Goal: Information Seeking & Learning: Learn about a topic

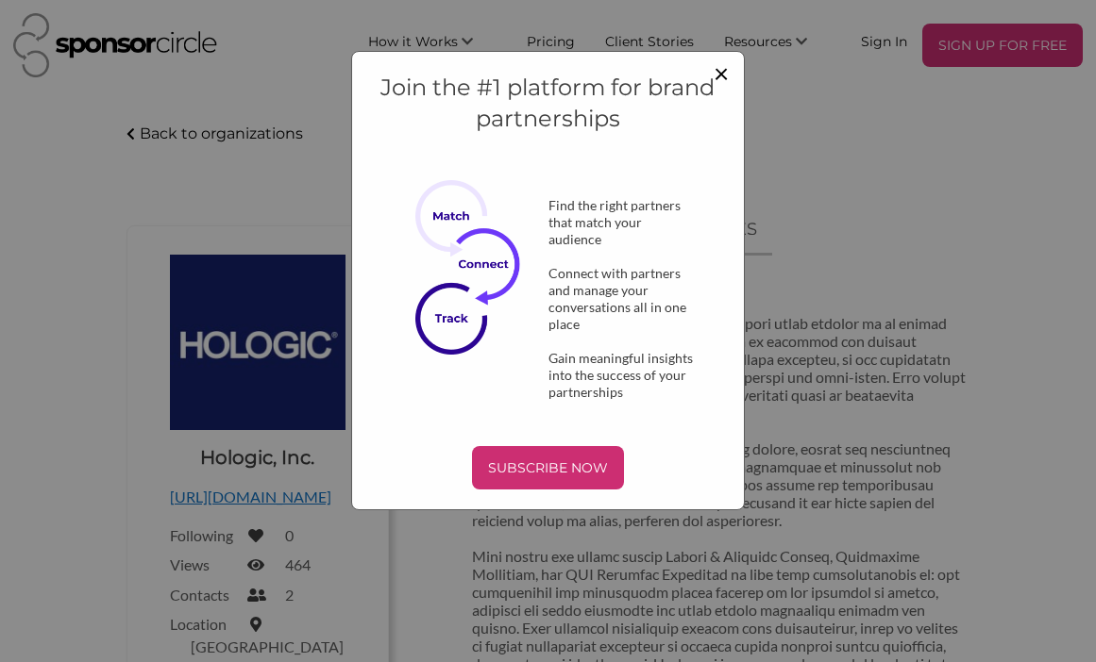
click at [726, 75] on span "×" at bounding box center [720, 73] width 15 height 32
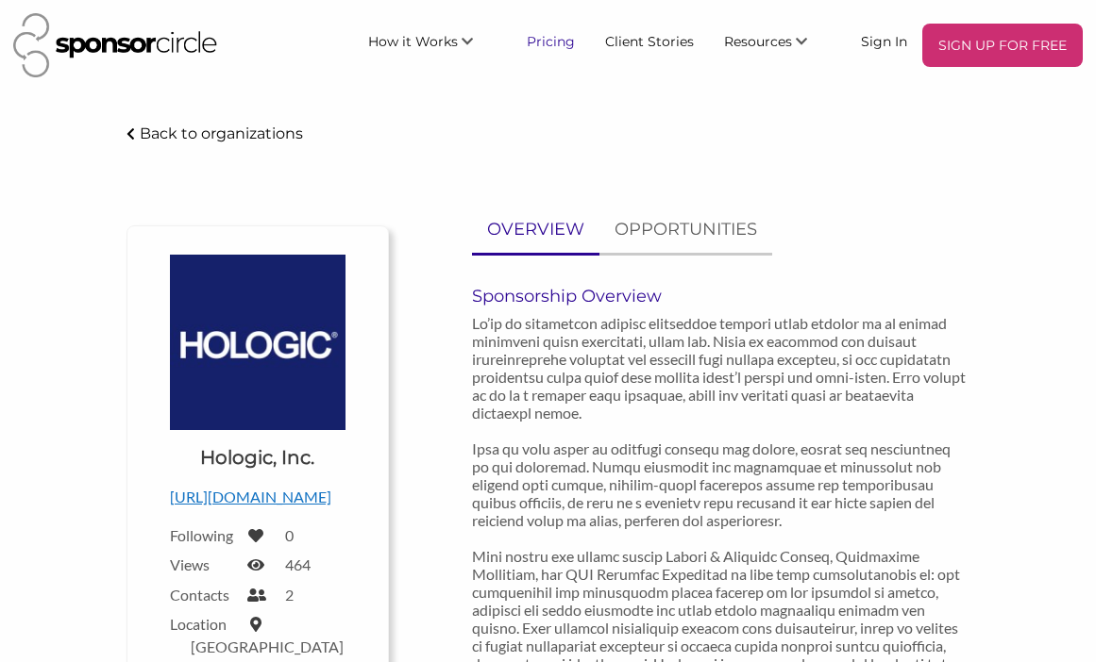
click at [552, 40] on link "Pricing" at bounding box center [550, 41] width 78 height 34
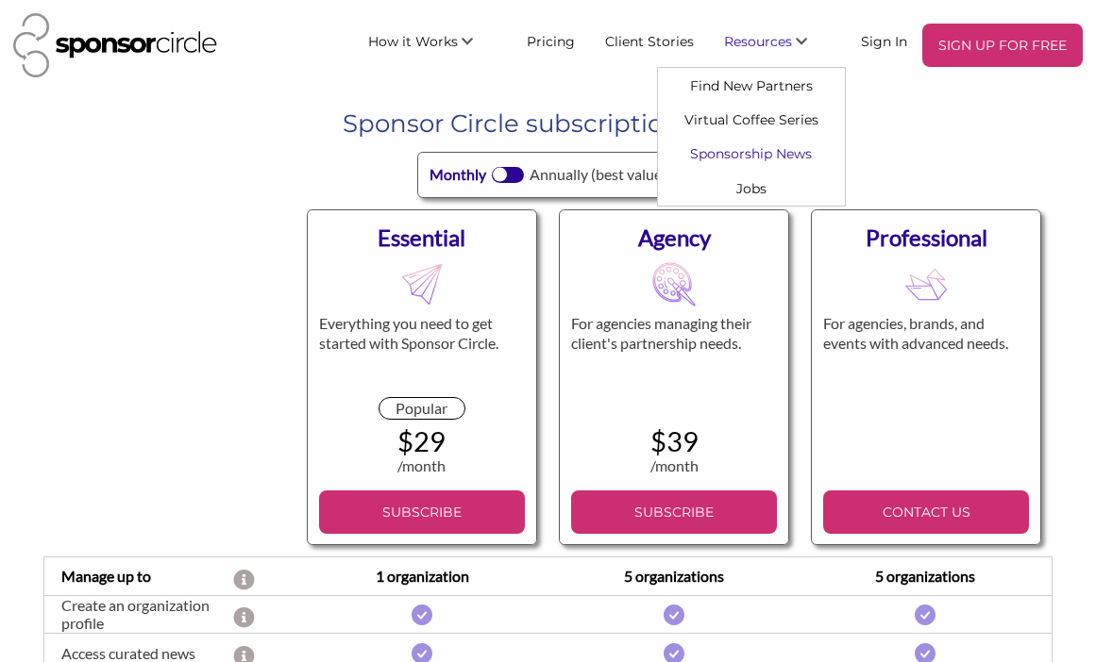
click at [747, 151] on link "Sponsorship News" at bounding box center [751, 154] width 187 height 34
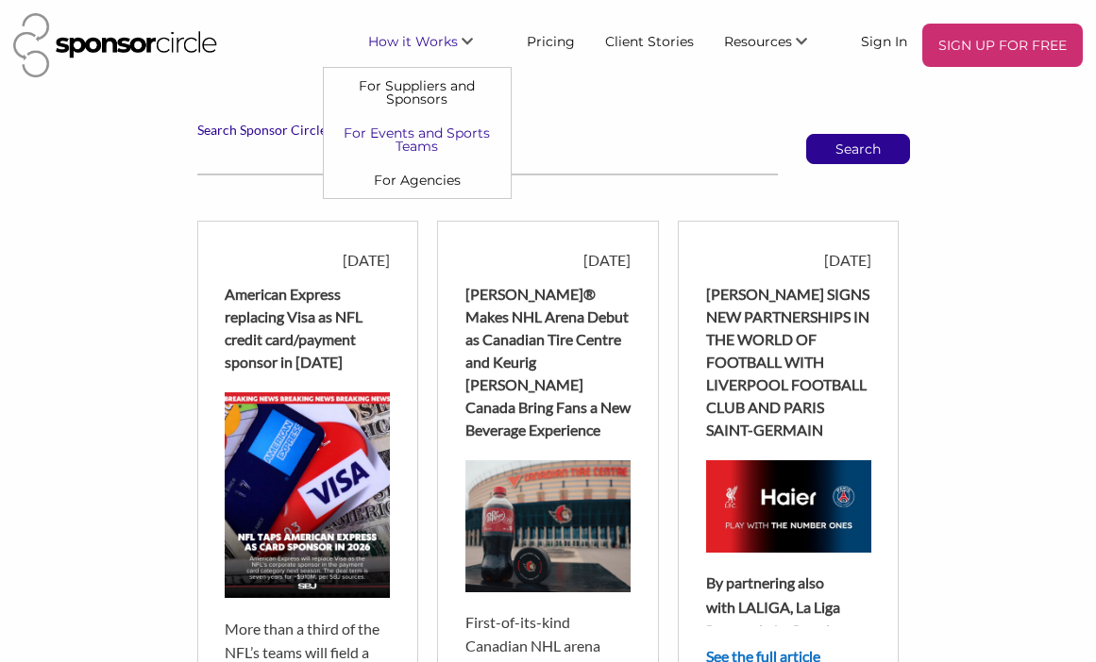
click at [428, 134] on link "For Events and Sports Teams" at bounding box center [417, 139] width 187 height 47
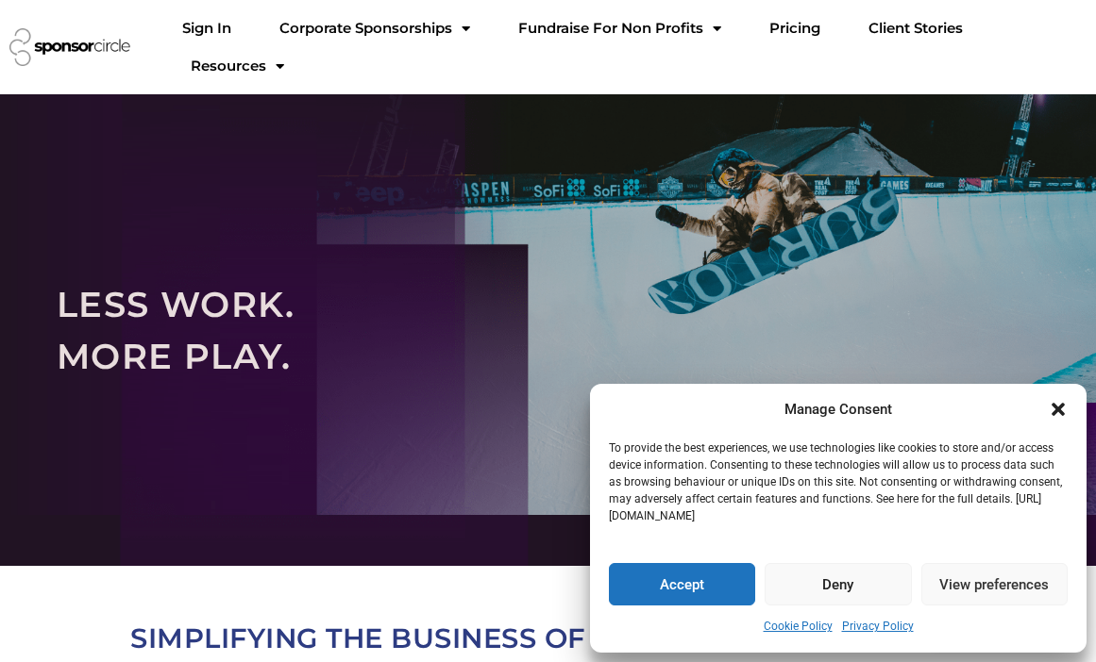
click at [1059, 410] on icon "Close dialogue" at bounding box center [1057, 409] width 13 height 13
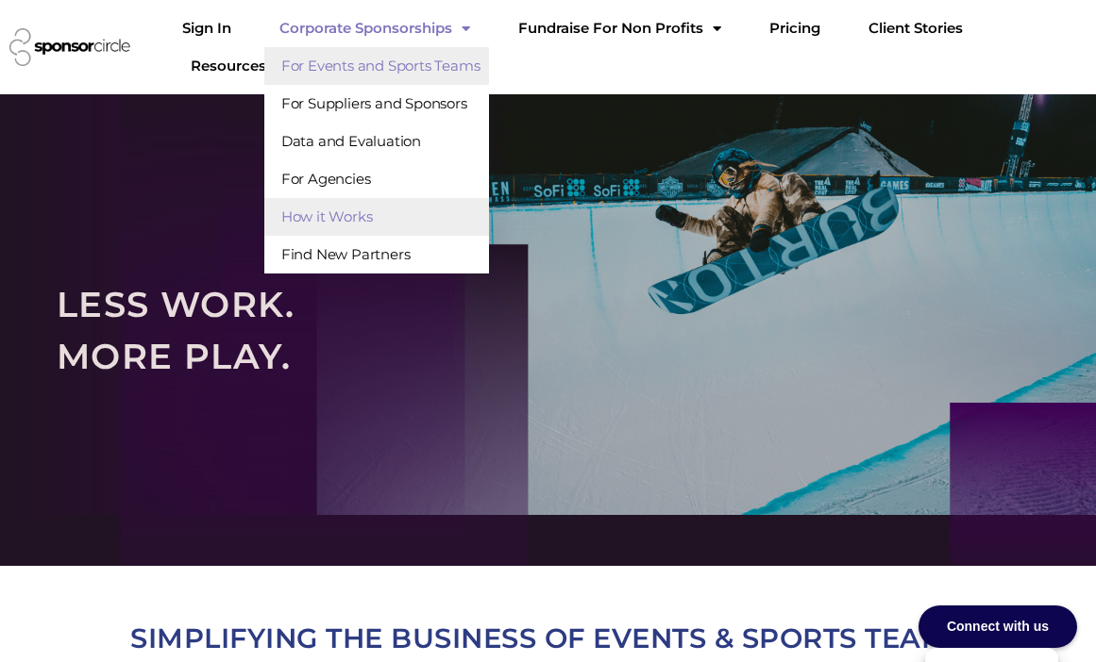
click at [384, 218] on link "How it Works" at bounding box center [377, 217] width 226 height 38
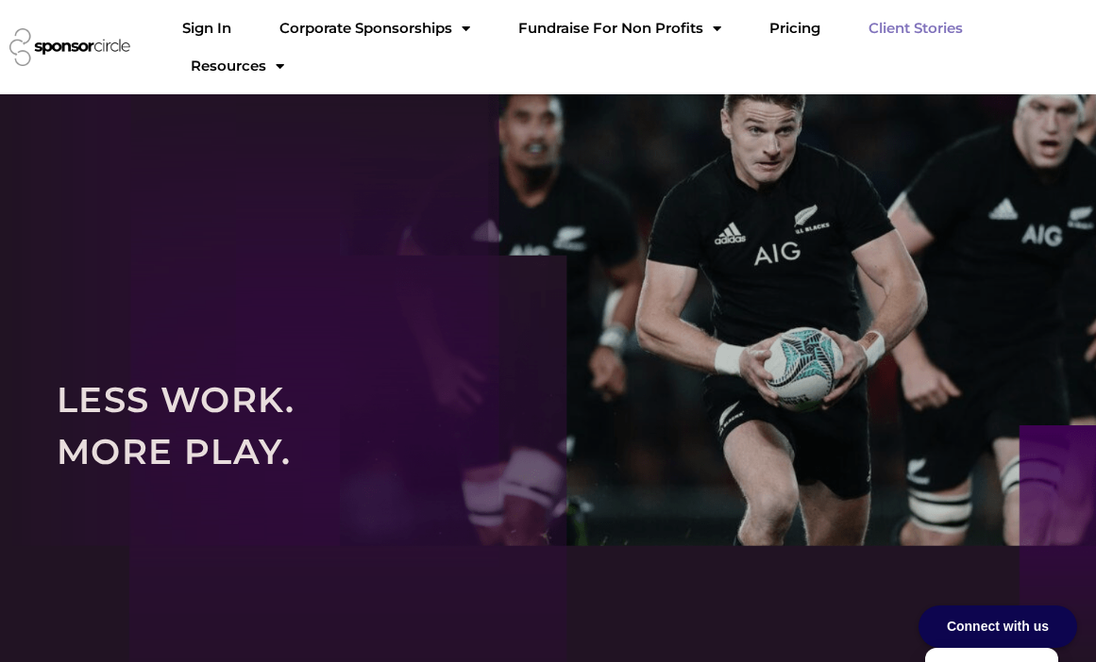
click at [919, 33] on link "Client Stories" at bounding box center [915, 28] width 125 height 38
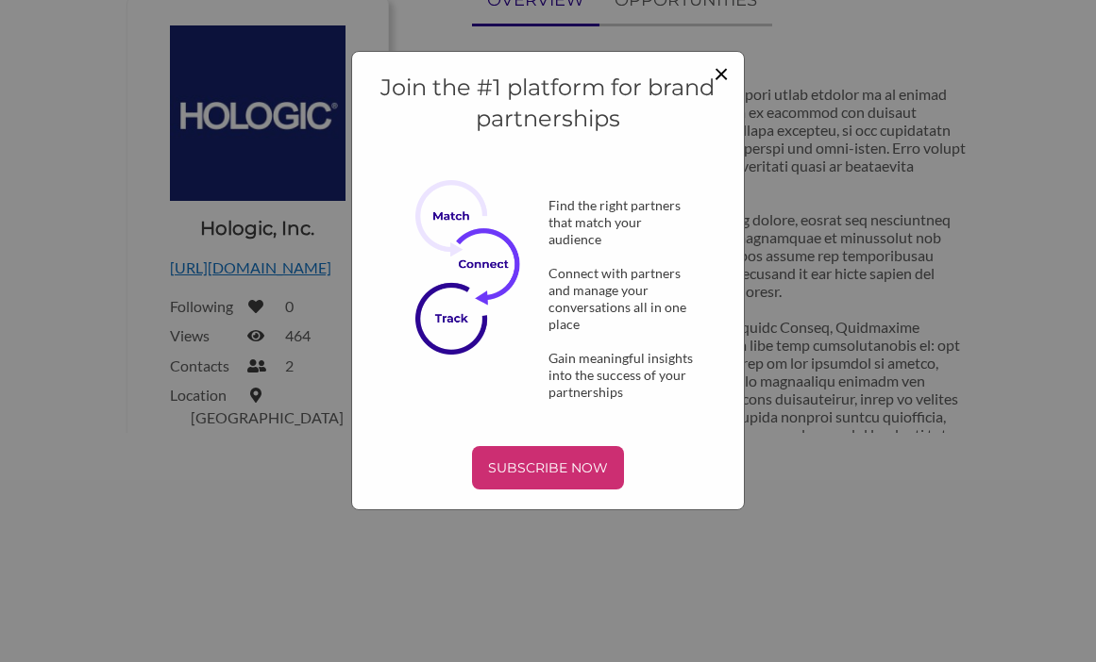
click at [727, 70] on span "×" at bounding box center [720, 73] width 15 height 32
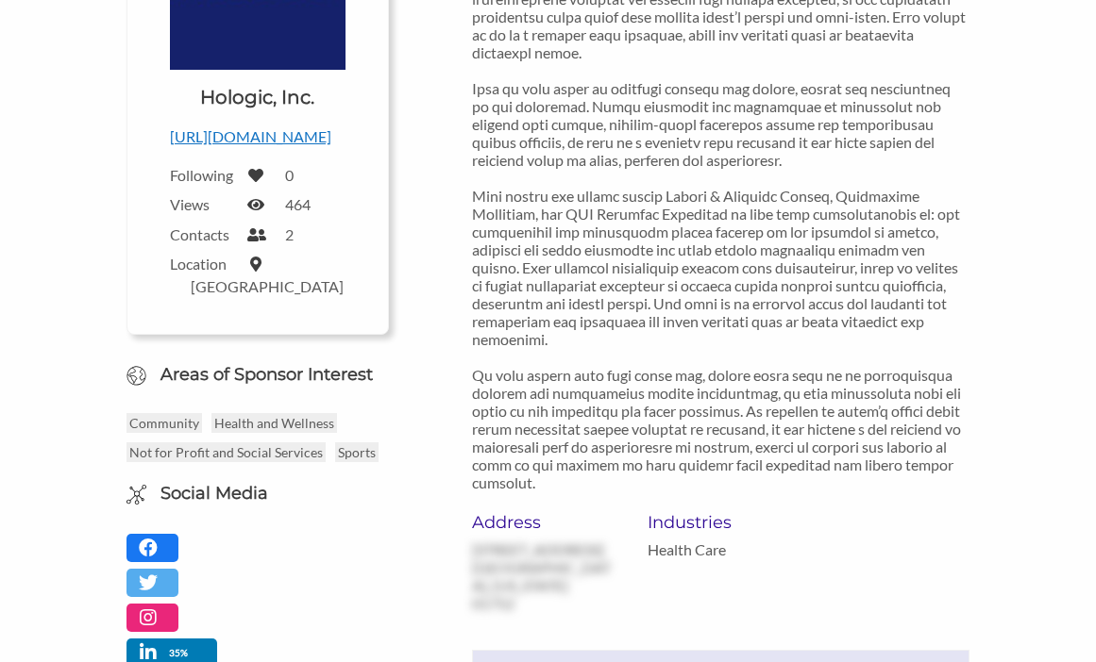
scroll to position [346, 0]
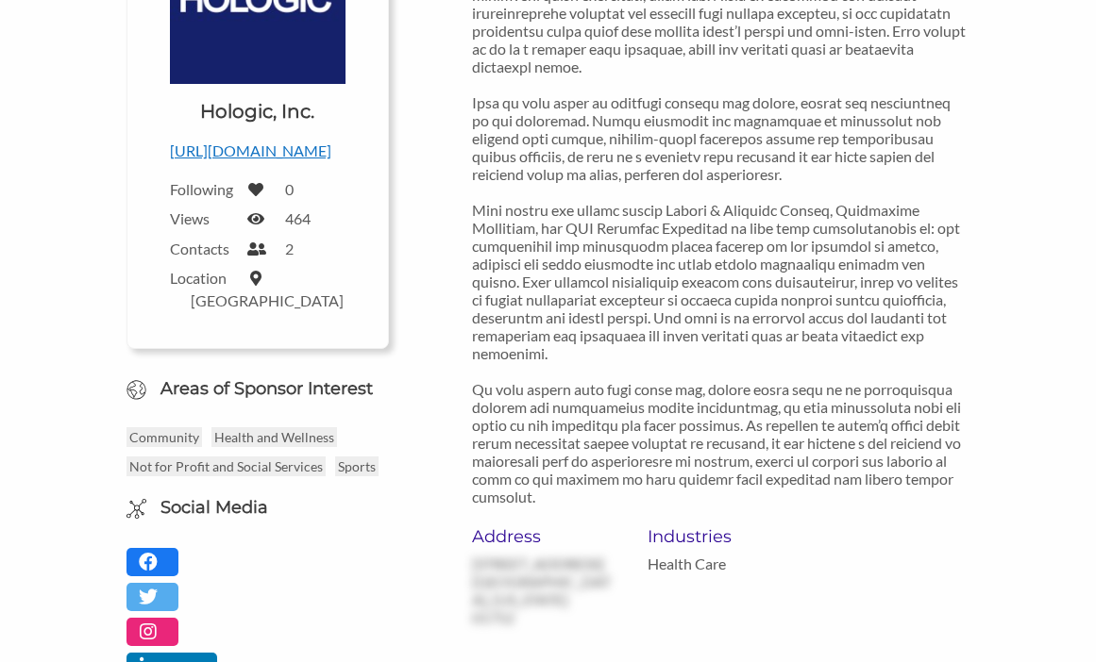
click at [242, 153] on p "http://www.hologic.com" at bounding box center [258, 151] width 176 height 25
